Goal: Navigation & Orientation: Find specific page/section

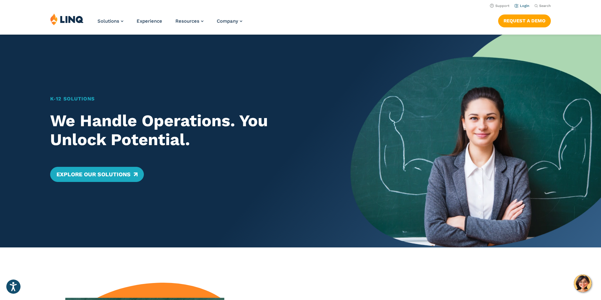
click at [522, 5] on link "Login" at bounding box center [521, 6] width 15 height 4
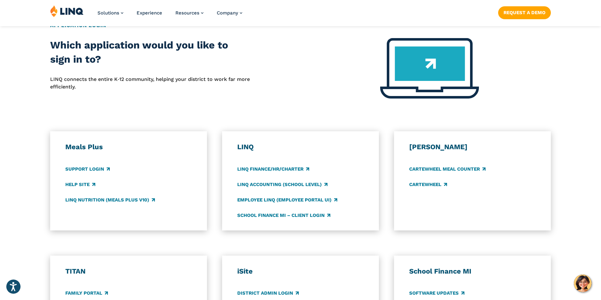
scroll to position [347, 0]
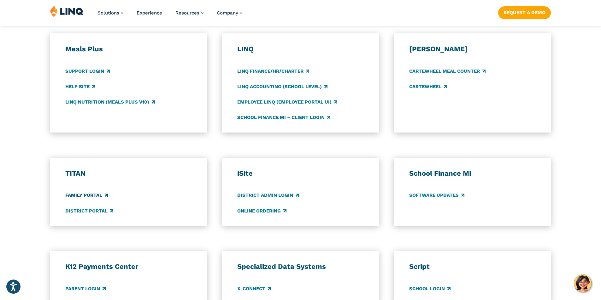
click at [102, 197] on link "Family Portal" at bounding box center [86, 195] width 43 height 7
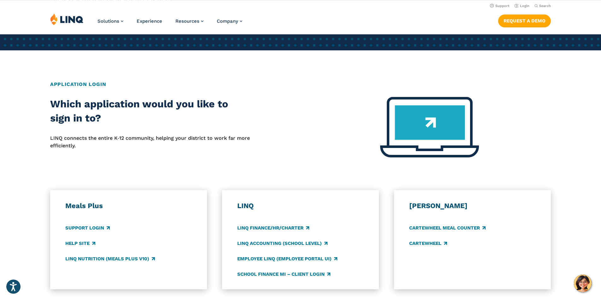
scroll to position [158, 0]
